Goal: Communication & Community: Participate in discussion

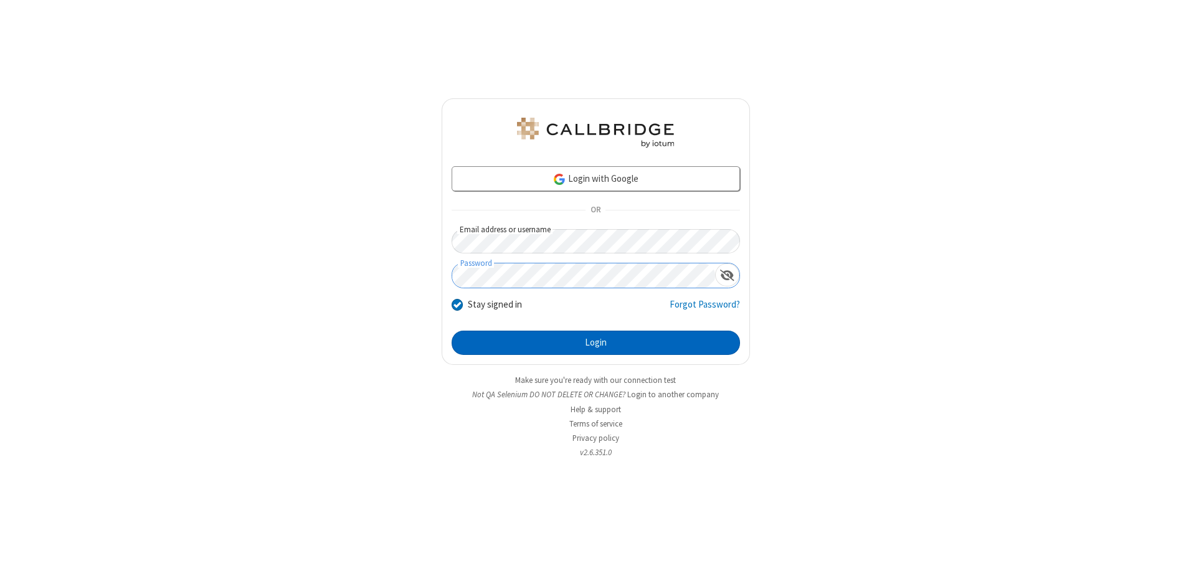
click at [596, 343] on button "Login" at bounding box center [596, 343] width 289 height 25
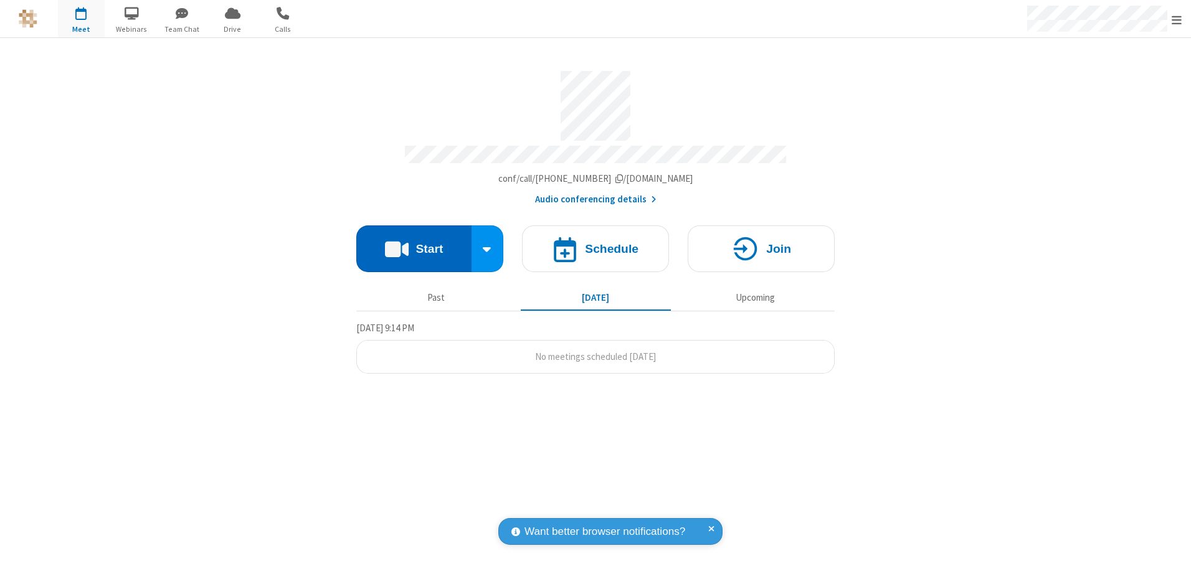
click at [414, 244] on button "Start" at bounding box center [413, 249] width 115 height 47
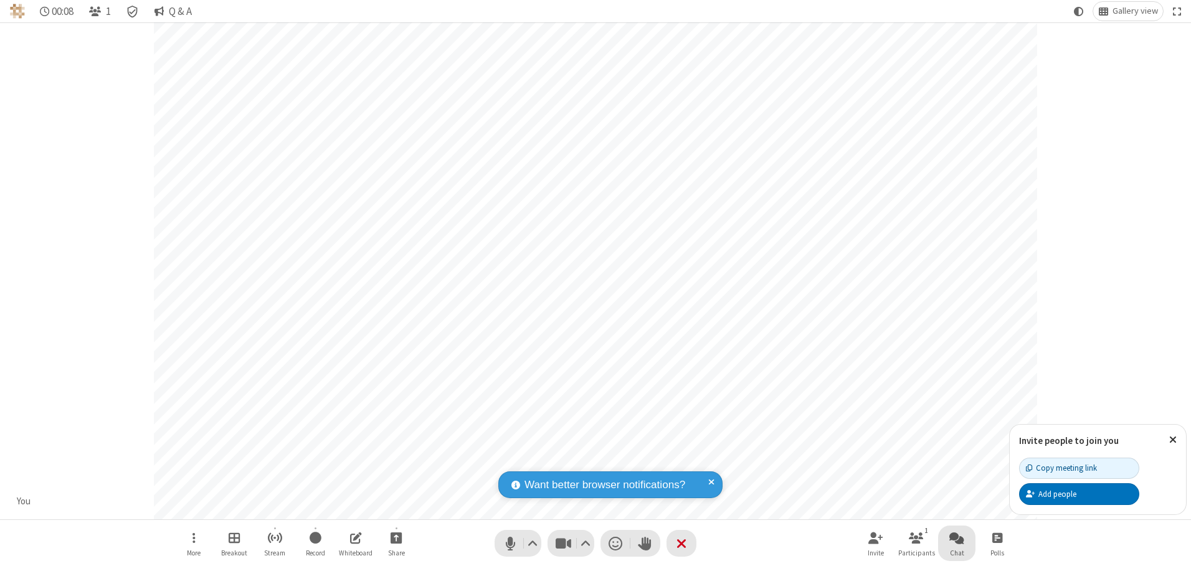
click at [957, 538] on span "Open chat" at bounding box center [957, 538] width 15 height 16
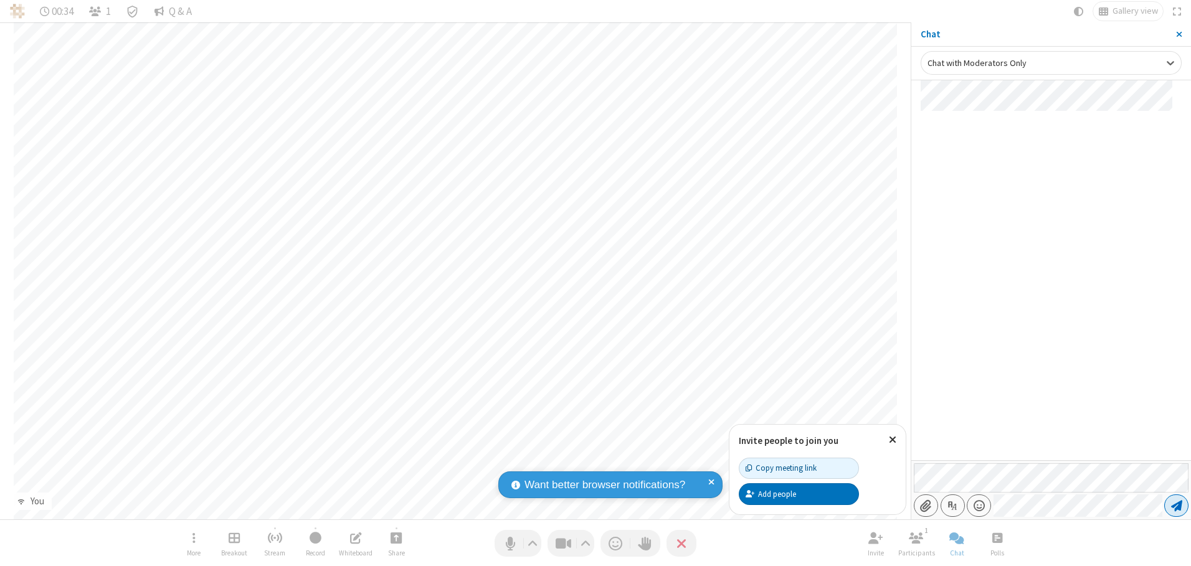
click at [1176, 506] on span "Send message" at bounding box center [1176, 506] width 11 height 12
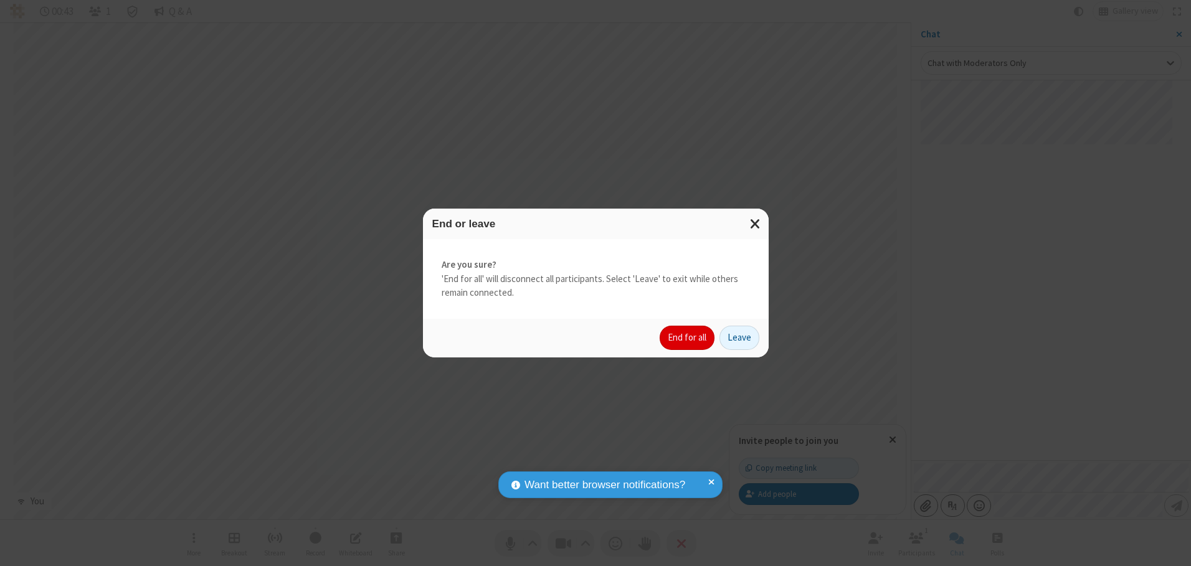
click at [688, 338] on button "End for all" at bounding box center [687, 338] width 55 height 25
